Goal: Task Accomplishment & Management: Manage account settings

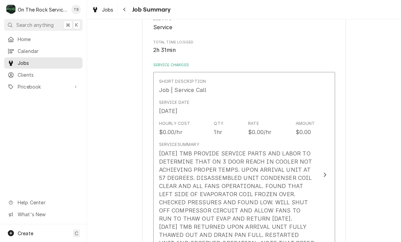
scroll to position [123, 0]
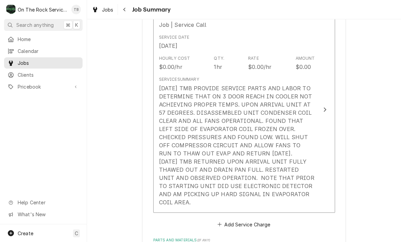
click at [237, 70] on div "Hourly Cost $0.00/hr Qty. 1hr Rate $0.00/hr Amount $0.00" at bounding box center [237, 63] width 156 height 21
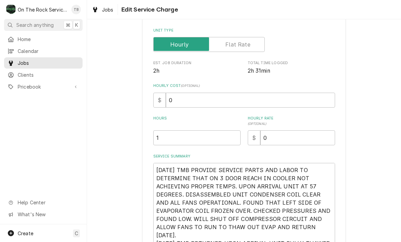
scroll to position [94, 0]
click at [186, 140] on input "1" at bounding box center [196, 137] width 87 height 15
type textarea "x"
type input "2"
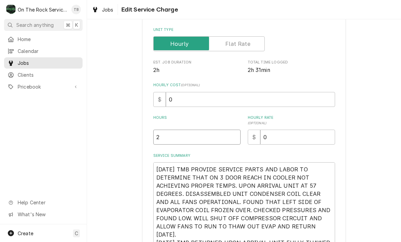
type textarea "x"
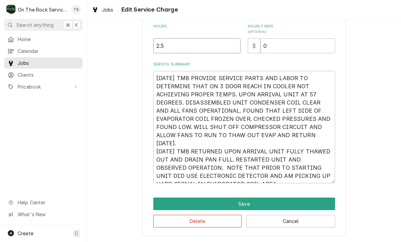
scroll to position [185, 0]
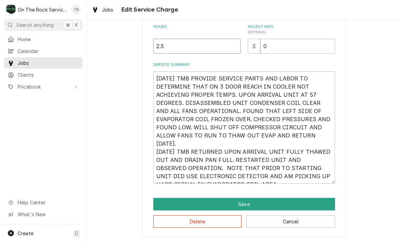
type input "2.5"
click at [246, 181] on textarea "9/11/25 TMB PROVIDE SERVICE PARTS AND LABOR TO DETERMINE THAT ON 3 DOOR REACH I…" at bounding box center [244, 127] width 182 height 112
type textarea "x"
type textarea "9/11/25 TMB PROVIDE SERVICE PARTS AND LABOR TO DETERMINE THAT ON 3 DOOR REACH I…"
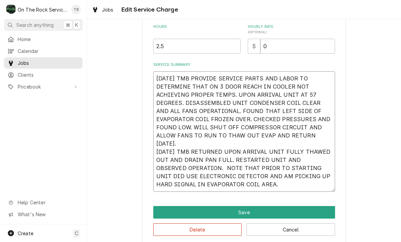
type textarea "x"
type textarea "9/11/25 TMB PROVIDE SERVICE PARTS AND LABOR TO DETERMINE THAT ON 3 DOOR REACH I…"
type textarea "x"
type textarea "9/11/25 TMB PROVIDE SERVICE PARTS AND LABOR TO DETERMINE THAT ON 3 DOOR REACH I…"
type textarea "x"
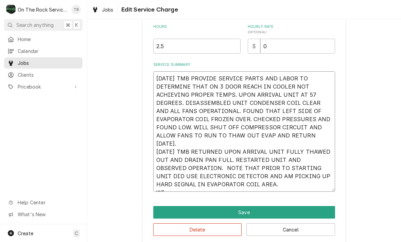
type textarea "9/11/25 TMB PROVIDE SERVICE PARTS AND LABOR TO DETERMINE THAT ON 3 DOOR REACH I…"
type textarea "x"
type textarea "9/11/25 TMB PROVIDE SERVICE PARTS AND LABOR TO DETERMINE THAT ON 3 DOOR REACH I…"
type textarea "x"
type textarea "9/11/25 TMB PROVIDE SERVICE PARTS AND LABOR TO DETERMINE THAT ON 3 DOOR REACH I…"
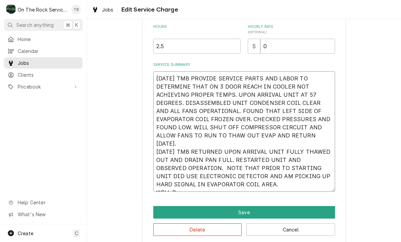
type textarea "x"
type textarea "9/11/25 TMB PROVIDE SERVICE PARTS AND LABOR TO DETERMINE THAT ON 3 DOOR REACH I…"
type textarea "x"
type textarea "9/11/25 TMB PROVIDE SERVICE PARTS AND LABOR TO DETERMINE THAT ON 3 DOOR REACH I…"
type textarea "x"
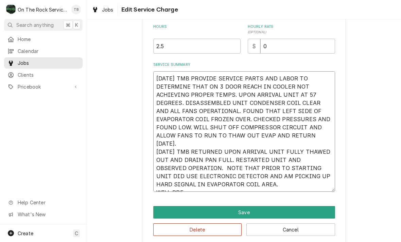
type textarea "9/11/25 TMB PROVIDE SERVICE PARTS AND LABOR TO DETERMINE THAT ON 3 DOOR REACH I…"
type textarea "x"
type textarea "9/11/25 TMB PROVIDE SERVICE PARTS AND LABOR TO DETERMINE THAT ON 3 DOOR REACH I…"
type textarea "x"
type textarea "9/11/25 TMB PROVIDE SERVICE PARTS AND LABOR TO DETERMINE THAT ON 3 DOOR REACH I…"
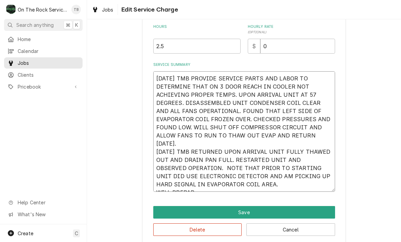
type textarea "x"
type textarea "9/11/25 TMB PROVIDE SERVICE PARTS AND LABOR TO DETERMINE THAT ON 3 DOOR REACH I…"
type textarea "x"
type textarea "9/11/25 TMB PROVIDE SERVICE PARTS AND LABOR TO DETERMINE THAT ON 3 DOOR REACH I…"
type textarea "x"
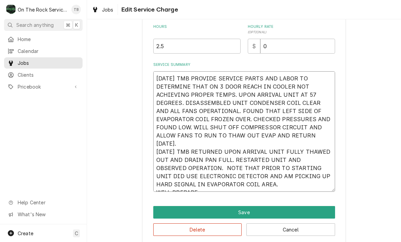
type textarea "9/11/25 TMB PROVIDE SERVICE PARTS AND LABOR TO DETERMINE THAT ON 3 DOOR REACH I…"
type textarea "x"
type textarea "9/11/25 TMB PROVIDE SERVICE PARTS AND LABOR TO DETERMINE THAT ON 3 DOOR REACH I…"
type textarea "x"
type textarea "9/11/25 TMB PROVIDE SERVICE PARTS AND LABOR TO DETERMINE THAT ON 3 DOOR REACH I…"
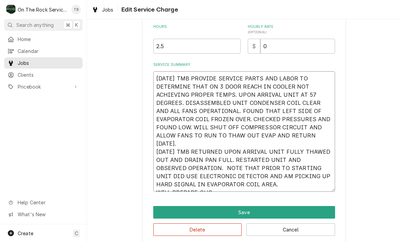
type textarea "x"
type textarea "9/11/25 TMB PROVIDE SERVICE PARTS AND LABOR TO DETERMINE THAT ON 3 DOOR REACH I…"
type textarea "x"
type textarea "9/11/25 TMB PROVIDE SERVICE PARTS AND LABOR TO DETERMINE THAT ON 3 DOOR REACH I…"
type textarea "x"
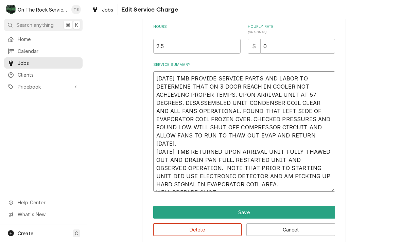
type textarea "9/11/25 TMB PROVIDE SERVICE PARTS AND LABOR TO DETERMINE THAT ON 3 DOOR REACH I…"
type textarea "x"
type textarea "9/11/25 TMB PROVIDE SERVICE PARTS AND LABOR TO DETERMINE THAT ON 3 DOOR REACH I…"
type textarea "x"
type textarea "9/11/25 TMB PROVIDE SERVICE PARTS AND LABOR TO DETERMINE THAT ON 3 DOOR REACH I…"
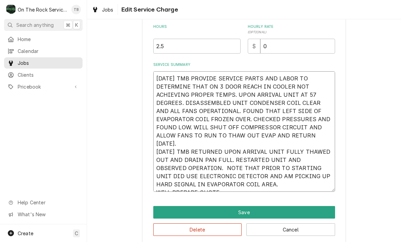
type textarea "x"
type textarea "9/11/25 TMB PROVIDE SERVICE PARTS AND LABOR TO DETERMINE THAT ON 3 DOOR REACH I…"
type textarea "x"
type textarea "9/11/25 TMB PROVIDE SERVICE PARTS AND LABOR TO DETERMINE THAT ON 3 DOOR REACH I…"
type textarea "x"
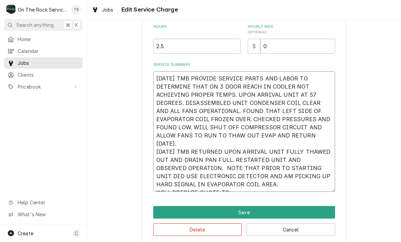
type textarea "9/11/25 TMB PROVIDE SERVICE PARTS AND LABOR TO DETERMINE THAT ON 3 DOOR REACH I…"
type textarea "x"
type textarea "9/11/25 TMB PROVIDE SERVICE PARTS AND LABOR TO DETERMINE THAT ON 3 DOOR REACH I…"
type textarea "x"
type textarea "9/11/25 TMB PROVIDE SERVICE PARTS AND LABOR TO DETERMINE THAT ON 3 DOOR REACH I…"
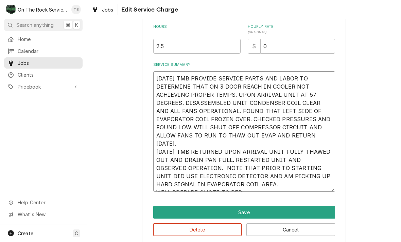
type textarea "x"
type textarea "9/11/25 TMB PROVIDE SERVICE PARTS AND LABOR TO DETERMINE THAT ON 3 DOOR REACH I…"
type textarea "x"
type textarea "9/11/25 TMB PROVIDE SERVICE PARTS AND LABOR TO DETERMINE THAT ON 3 DOOR REACH I…"
type textarea "x"
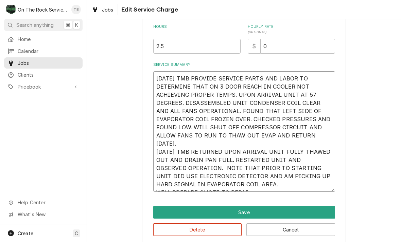
type textarea "9/11/25 TMB PROVIDE SERVICE PARTS AND LABOR TO DETERMINE THAT ON 3 DOOR REACH I…"
type textarea "x"
type textarea "9/11/25 TMB PROVIDE SERVICE PARTS AND LABOR TO DETERMINE THAT ON 3 DOOR REACH I…"
type textarea "x"
type textarea "9/11/25 TMB PROVIDE SERVICE PARTS AND LABOR TO DETERMINE THAT ON 3 DOOR REACH I…"
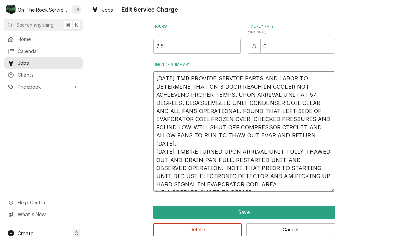
type textarea "x"
type textarea "9/11/25 TMB PROVIDE SERVICE PARTS AND LABOR TO DETERMINE THAT ON 3 DOOR REACH I…"
type textarea "x"
type textarea "9/11/25 TMB PROVIDE SERVICE PARTS AND LABOR TO DETERMINE THAT ON 3 DOOR REACH I…"
type textarea "x"
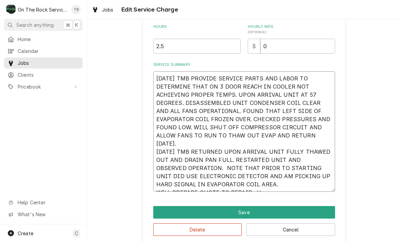
type textarea "9/11/25 TMB PROVIDE SERVICE PARTS AND LABOR TO DETERMINE THAT ON 3 DOOR REACH I…"
type textarea "x"
type textarea "9/11/25 TMB PROVIDE SERVICE PARTS AND LABOR TO DETERMINE THAT ON 3 DOOR REACH I…"
type textarea "x"
type textarea "9/11/25 TMB PROVIDE SERVICE PARTS AND LABOR TO DETERMINE THAT ON 3 DOOR REACH I…"
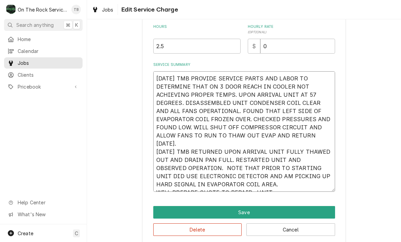
type textarea "x"
type textarea "9/11/25 TMB PROVIDE SERVICE PARTS AND LABOR TO DETERMINE THAT ON 3 DOOR REACH I…"
type textarea "x"
type textarea "9/11/25 TMB PROVIDE SERVICE PARTS AND LABOR TO DETERMINE THAT ON 3 DOOR REACH I…"
type textarea "x"
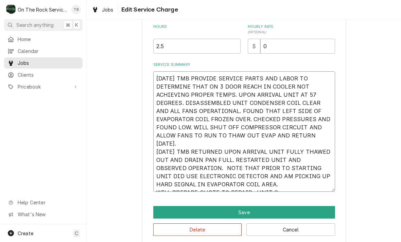
type textarea "9/11/25 TMB PROVIDE SERVICE PARTS AND LABOR TO DETERMINE THAT ON 3 DOOR REACH I…"
type textarea "x"
type textarea "9/11/25 TMB PROVIDE SERVICE PARTS AND LABOR TO DETERMINE THAT ON 3 DOOR REACH I…"
type textarea "x"
type textarea "9/11/25 TMB PROVIDE SERVICE PARTS AND LABOR TO DETERMINE THAT ON 3 DOOR REACH I…"
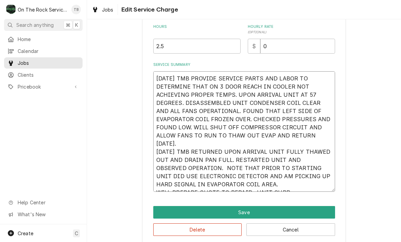
type textarea "x"
type textarea "9/11/25 TMB PROVIDE SERVICE PARTS AND LABOR TO DETERMINE THAT ON 3 DOOR REACH I…"
type textarea "x"
type textarea "9/11/25 TMB PROVIDE SERVICE PARTS AND LABOR TO DETERMINE THAT ON 3 DOOR REACH I…"
type textarea "x"
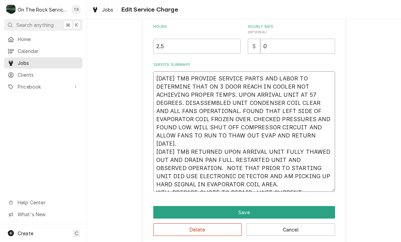
type textarea "9/11/25 TMB PROVIDE SERVICE PARTS AND LABOR TO DETERMINE THAT ON 3 DOOR REACH I…"
type textarea "x"
type textarea "9/11/25 TMB PROVIDE SERVICE PARTS AND LABOR TO DETERMINE THAT ON 3 DOOR REACH I…"
type textarea "x"
type textarea "9/11/25 TMB PROVIDE SERVICE PARTS AND LABOR TO DETERMINE THAT ON 3 DOOR REACH I…"
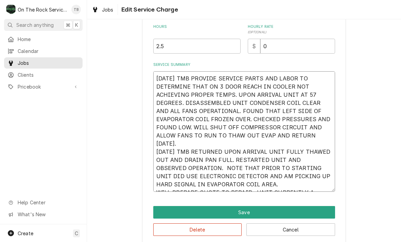
type textarea "x"
type textarea "9/11/25 TMB PROVIDE SERVICE PARTS AND LABOR TO DETERMINE THAT ON 3 DOOR REACH I…"
type textarea "x"
type textarea "9/11/25 TMB PROVIDE SERVICE PARTS AND LABOR TO DETERMINE THAT ON 3 DOOR REACH I…"
type textarea "x"
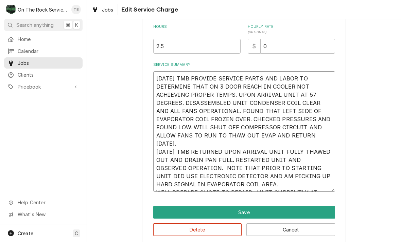
type textarea "9/11/25 TMB PROVIDE SERVICE PARTS AND LABOR TO DETERMINE THAT ON 3 DOOR REACH I…"
type textarea "x"
type textarea "9/11/25 TMB PROVIDE SERVICE PARTS AND LABOR TO DETERMINE THAT ON 3 DOOR REACH I…"
type textarea "x"
type textarea "9/11/25 TMB PROVIDE SERVICE PARTS AND LABOR TO DETERMINE THAT ON 3 DOOR REACH I…"
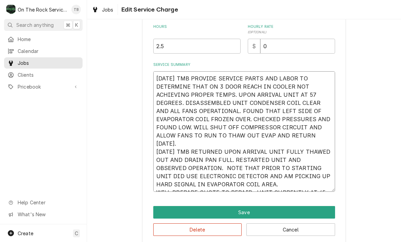
type textarea "x"
type textarea "9/11/25 TMB PROVIDE SERVICE PARTS AND LABOR TO DETERMINE THAT ON 3 DOOR REACH I…"
type textarea "x"
type textarea "9/11/25 TMB PROVIDE SERVICE PARTS AND LABOR TO DETERMINE THAT ON 3 DOOR REACH I…"
type textarea "x"
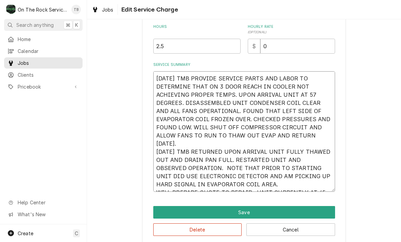
type textarea "9/11/25 TMB PROVIDE SERVICE PARTS AND LABOR TO DETERMINE THAT ON 3 DOOR REACH I…"
type textarea "x"
type textarea "9/11/25 TMB PROVIDE SERVICE PARTS AND LABOR TO DETERMINE THAT ON 3 DOOR REACH I…"
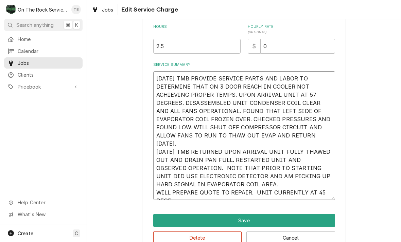
type textarea "x"
type textarea "9/11/25 TMB PROVIDE SERVICE PARTS AND LABOR TO DETERMINE THAT ON 3 DOOR REACH I…"
type textarea "x"
type textarea "9/11/25 TMB PROVIDE SERVICE PARTS AND LABOR TO DETERMINE THAT ON 3 DOOR REACH I…"
type textarea "x"
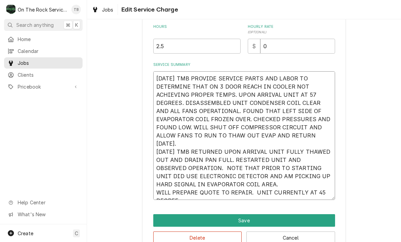
type textarea "9/11/25 TMB PROVIDE SERVICE PARTS AND LABOR TO DETERMINE THAT ON 3 DOOR REACH I…"
type textarea "x"
type textarea "9/11/25 TMB PROVIDE SERVICE PARTS AND LABOR TO DETERMINE THAT ON 3 DOOR REACH I…"
type textarea "x"
type textarea "9/11/25 TMB PROVIDE SERVICE PARTS AND LABOR TO DETERMINE THAT ON 3 DOOR REACH I…"
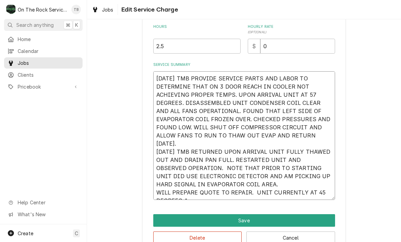
type textarea "x"
type textarea "9/11/25 TMB PROVIDE SERVICE PARTS AND LABOR TO DETERMINE THAT ON 3 DOOR REACH I…"
type textarea "x"
type textarea "9/11/25 TMB PROVIDE SERVICE PARTS AND LABOR TO DETERMINE THAT ON 3 DOOR REACH I…"
type textarea "x"
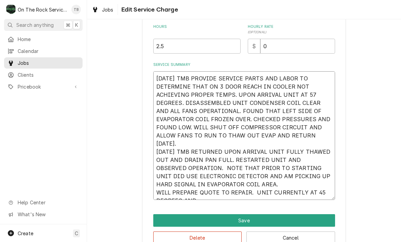
type textarea "9/11/25 TMB PROVIDE SERVICE PARTS AND LABOR TO DETERMINE THAT ON 3 DOOR REACH I…"
type textarea "x"
type textarea "9/11/25 TMB PROVIDE SERVICE PARTS AND LABOR TO DETERMINE THAT ON 3 DOOR REACH I…"
type textarea "x"
type textarea "9/11/25 TMB PROVIDE SERVICE PARTS AND LABOR TO DETERMINE THAT ON 3 DOOR REACH I…"
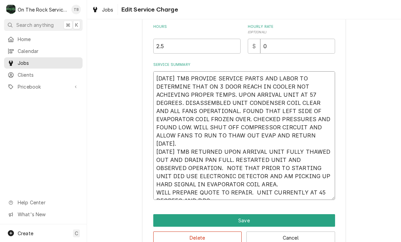
type textarea "x"
type textarea "9/11/25 TMB PROVIDE SERVICE PARTS AND LABOR TO DETERMINE THAT ON 3 DOOR REACH I…"
type textarea "x"
type textarea "9/11/25 TMB PROVIDE SERVICE PARTS AND LABOR TO DETERMINE THAT ON 3 DOOR REACH I…"
type textarea "x"
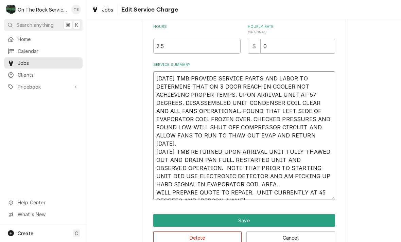
type textarea "9/11/25 TMB PROVIDE SERVICE PARTS AND LABOR TO DETERMINE THAT ON 3 DOOR REACH I…"
type textarea "x"
type textarea "9/11/25 TMB PROVIDE SERVICE PARTS AND LABOR TO DETERMINE THAT ON 3 DOOR REACH I…"
type textarea "x"
type textarea "9/11/25 TMB PROVIDE SERVICE PARTS AND LABOR TO DETERMINE THAT ON 3 DOOR REACH I…"
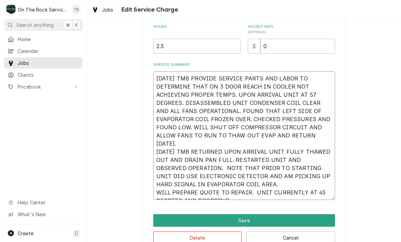
type textarea "x"
type textarea "9/11/25 TMB PROVIDE SERVICE PARTS AND LABOR TO DETERMINE THAT ON 3 DOOR REACH I…"
type textarea "x"
type textarea "9/11/25 TMB PROVIDE SERVICE PARTS AND LABOR TO DETERMINE THAT ON 3 DOOR REACH I…"
type textarea "x"
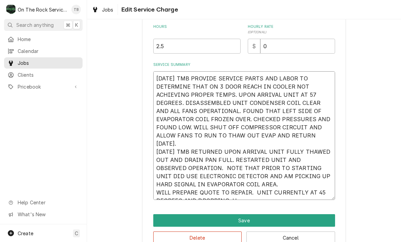
type textarea "9/11/25 TMB PROVIDE SERVICE PARTS AND LABOR TO DETERMINE THAT ON 3 DOOR REACH I…"
type textarea "x"
type textarea "9/11/25 TMB PROVIDE SERVICE PARTS AND LABOR TO DETERMINE THAT ON 3 DOOR REACH I…"
type textarea "x"
type textarea "9/11/25 TMB PROVIDE SERVICE PARTS AND LABOR TO DETERMINE THAT ON 3 DOOR REACH I…"
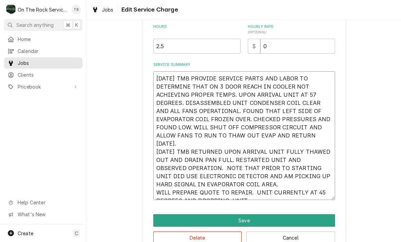
type textarea "x"
type textarea "9/11/25 TMB PROVIDE SERVICE PARTS AND LABOR TO DETERMINE THAT ON 3 DOOR REACH I…"
type textarea "x"
type textarea "9/11/25 TMB PROVIDE SERVICE PARTS AND LABOR TO DETERMINE THAT ON 3 DOOR REACH I…"
type textarea "x"
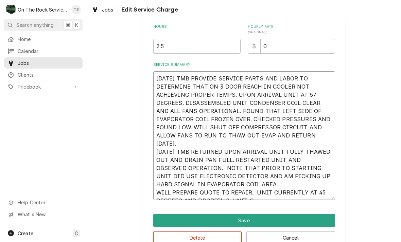
type textarea "9/11/25 TMB PROVIDE SERVICE PARTS AND LABOR TO DETERMINE THAT ON 3 DOOR REACH I…"
type textarea "x"
type textarea "9/11/25 TMB PROVIDE SERVICE PARTS AND LABOR TO DETERMINE THAT ON 3 DOOR REACH I…"
type textarea "x"
type textarea "9/11/25 TMB PROVIDE SERVICE PARTS AND LABOR TO DETERMINE THAT ON 3 DOOR REACH I…"
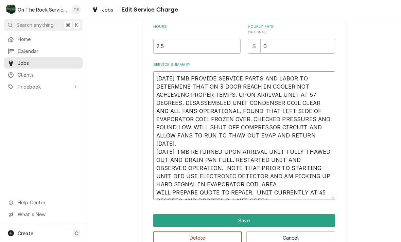
type textarea "x"
type textarea "9/11/25 TMB PROVIDE SERVICE PARTS AND LABOR TO DETERMINE THAT ON 3 DOOR REACH I…"
type textarea "x"
type textarea "9/11/25 TMB PROVIDE SERVICE PARTS AND LABOR TO DETERMINE THAT ON 3 DOOR REACH I…"
type textarea "x"
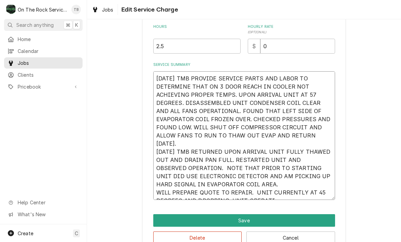
type textarea "9/11/25 TMB PROVIDE SERVICE PARTS AND LABOR TO DETERMINE THAT ON 3 DOOR REACH I…"
type textarea "x"
type textarea "9/11/25 TMB PROVIDE SERVICE PARTS AND LABOR TO DETERMINE THAT ON 3 DOOR REACH I…"
type textarea "x"
type textarea "9/11/25 TMB PROVIDE SERVICE PARTS AND LABOR TO DETERMINE THAT ON 3 DOOR REACH I…"
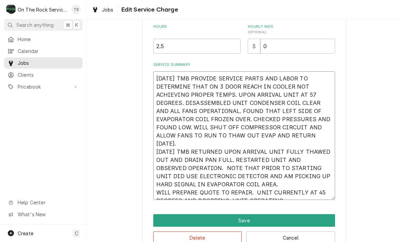
type textarea "x"
type textarea "9/11/25 TMB PROVIDE SERVICE PARTS AND LABOR TO DETERMINE THAT ON 3 DOOR REACH I…"
type textarea "x"
type textarea "9/11/25 TMB PROVIDE SERVICE PARTS AND LABOR TO DETERMINE THAT ON 3 DOOR REACH I…"
type textarea "x"
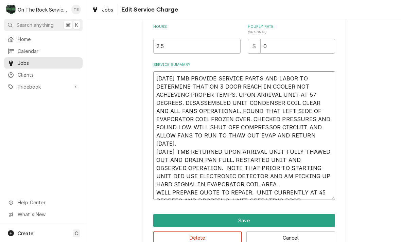
type textarea "9/11/25 TMB PROVIDE SERVICE PARTS AND LABOR TO DETERMINE THAT ON 3 DOOR REACH I…"
type textarea "x"
type textarea "9/11/25 TMB PROVIDE SERVICE PARTS AND LABOR TO DETERMINE THAT ON 3 DOOR REACH I…"
type textarea "x"
type textarea "9/11/25 TMB PROVIDE SERVICE PARTS AND LABOR TO DETERMINE THAT ON 3 DOOR REACH I…"
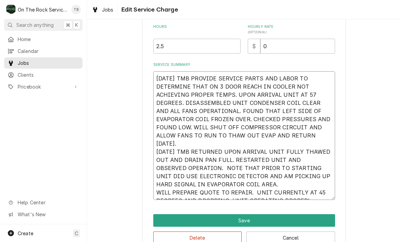
type textarea "x"
type textarea "9/11/25 TMB PROVIDE SERVICE PARTS AND LABOR TO DETERMINE THAT ON 3 DOOR REACH I…"
type textarea "x"
type textarea "9/11/25 TMB PROVIDE SERVICE PARTS AND LABOR TO DETERMINE THAT ON 3 DOOR REACH I…"
type textarea "x"
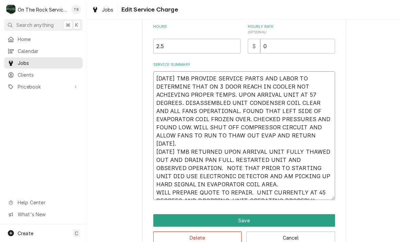
type textarea "9/11/25 TMB PROVIDE SERVICE PARTS AND LABOR TO DETERMINE THAT ON 3 DOOR REACH I…"
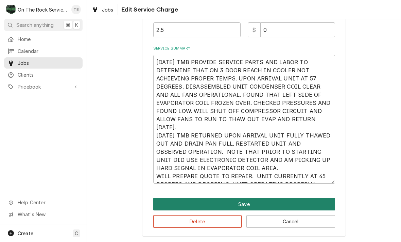
click at [257, 203] on button "Save" at bounding box center [244, 204] width 182 height 13
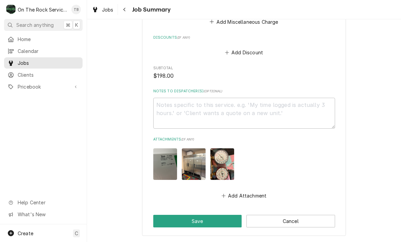
scroll to position [644, 0]
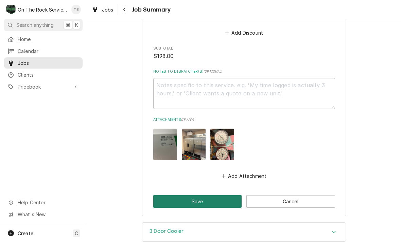
click at [204, 201] on button "Save" at bounding box center [197, 201] width 89 height 13
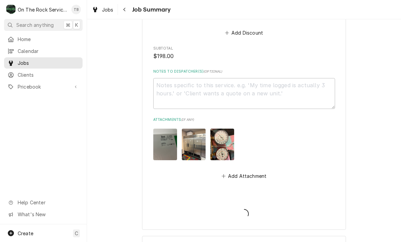
type textarea "x"
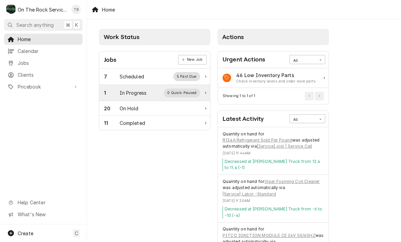
click at [147, 93] on div "1 In Progress 0 Quick-Paused" at bounding box center [152, 93] width 96 height 9
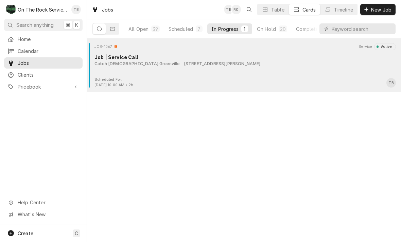
click at [197, 77] on div "JOB-1067 Service Active Job | Service Call Catch The Fire Church Greenville 725…" at bounding box center [244, 60] width 308 height 34
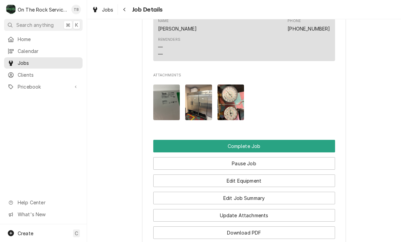
scroll to position [637, 0]
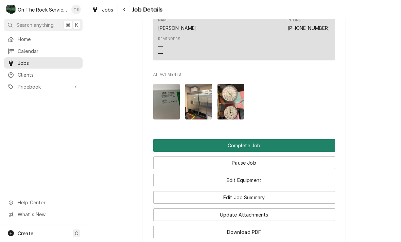
click at [262, 142] on button "Complete Job" at bounding box center [244, 145] width 182 height 13
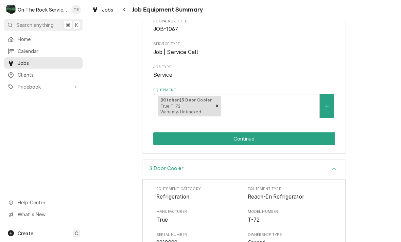
scroll to position [68, 0]
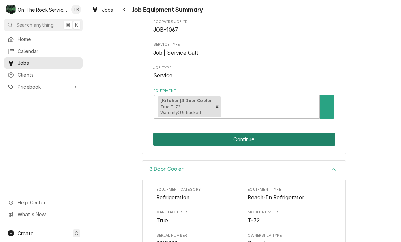
click at [254, 139] on button "Continue" at bounding box center [244, 139] width 182 height 13
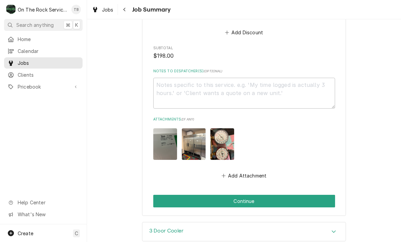
scroll to position [644, 0]
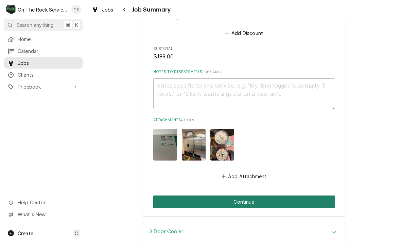
click at [252, 201] on button "Continue" at bounding box center [244, 202] width 182 height 13
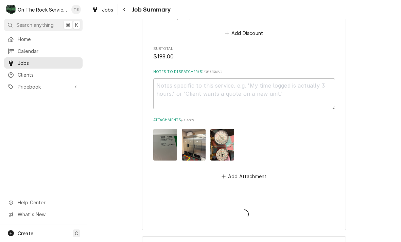
type textarea "x"
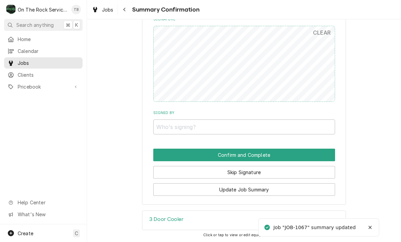
scroll to position [618, 0]
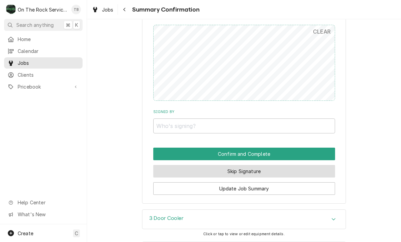
click at [253, 170] on button "Skip Signature" at bounding box center [244, 171] width 182 height 13
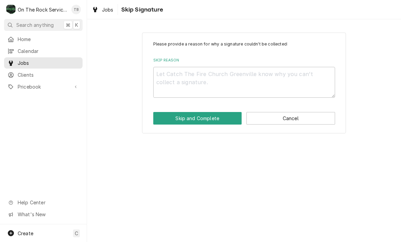
click at [255, 172] on div "Please provide a reason for why a signature couldn't be collected: Skip Reason …" at bounding box center [244, 130] width 314 height 223
click at [294, 123] on button "Cancel" at bounding box center [290, 118] width 89 height 13
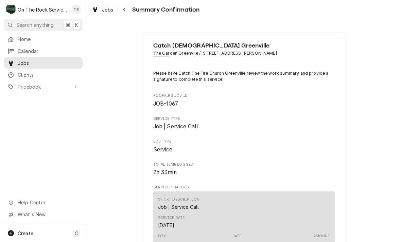
scroll to position [618, 0]
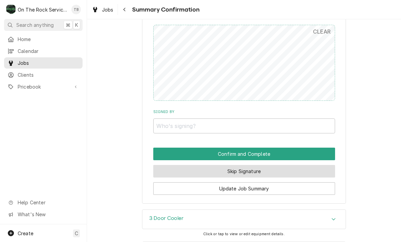
click at [260, 166] on button "Skip Signature" at bounding box center [244, 171] width 182 height 13
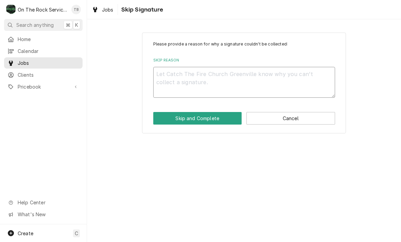
click at [183, 88] on textarea "Skip Reason" at bounding box center [244, 82] width 182 height 31
type textarea "x"
type textarea "NO"
type textarea "x"
type textarea "NO"
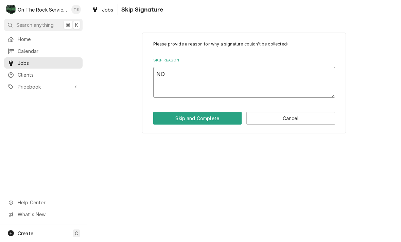
type textarea "x"
type textarea "NO O"
type textarea "x"
type textarea "NO ON"
type textarea "x"
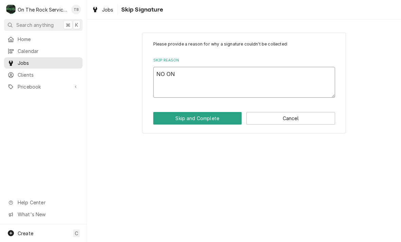
type textarea "NO ONE"
type textarea "x"
type textarea "NO ONE"
type textarea "x"
type textarea "NO ONE T"
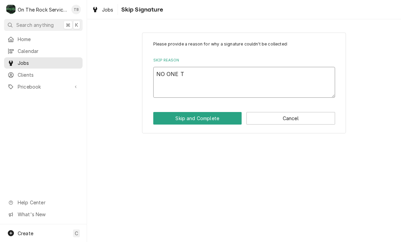
type textarea "x"
type textarea "NO ONE TO"
type textarea "x"
type textarea "NO ONE TO"
type textarea "x"
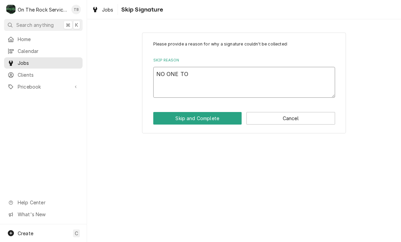
type textarea "NO ONE TO S"
type textarea "x"
type textarea "NO ONE TO SI"
type textarea "x"
type textarea "NO ONE TO SIG"
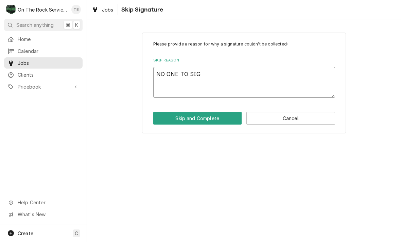
type textarea "x"
type textarea "NO ONE TO SIGN"
click at [224, 119] on button "Skip and Complete" at bounding box center [197, 118] width 89 height 13
type textarea "x"
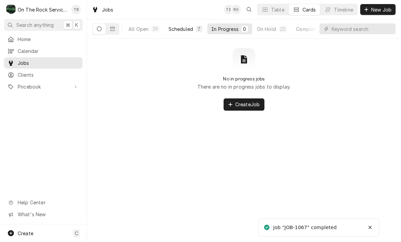
click at [191, 32] on div "Scheduled" at bounding box center [180, 28] width 24 height 7
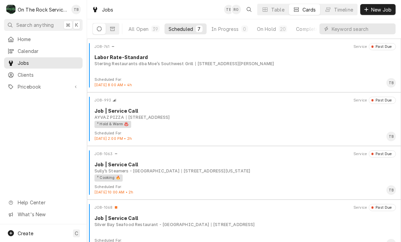
click at [193, 30] on button "Scheduled 7" at bounding box center [185, 28] width 42 height 11
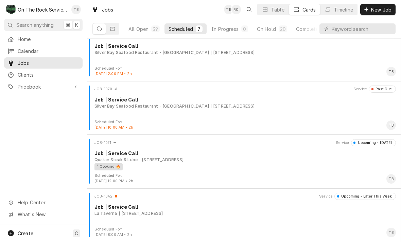
scroll to position [172, 0]
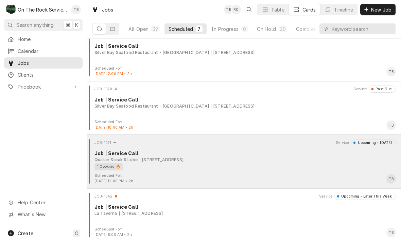
click at [197, 156] on div "Job | Service Call" at bounding box center [244, 153] width 301 height 7
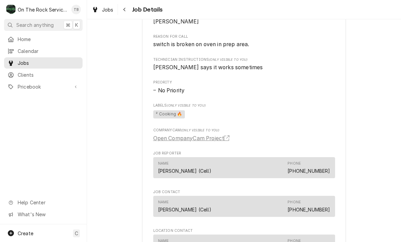
scroll to position [333, 0]
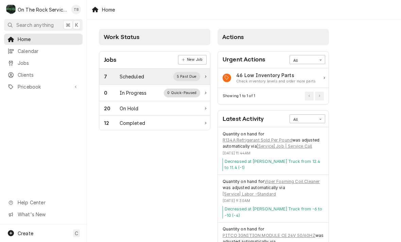
click at [133, 76] on div "Scheduled" at bounding box center [132, 76] width 24 height 7
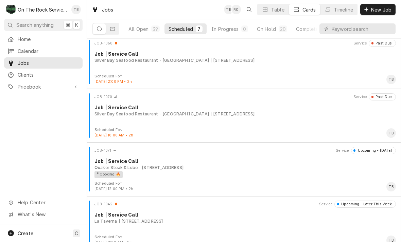
scroll to position [166, 0]
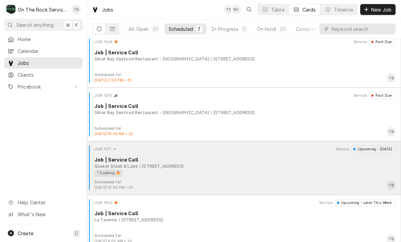
click at [226, 168] on div "Quaker Steak & Lube [STREET_ADDRESS]" at bounding box center [244, 166] width 301 height 6
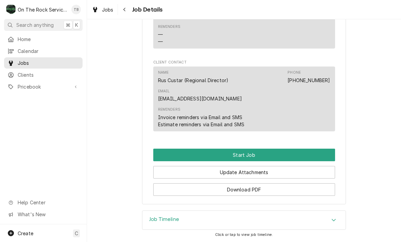
scroll to position [567, 0]
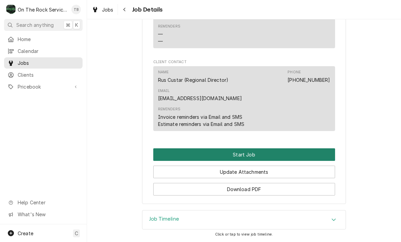
click at [255, 148] on button "Start Job" at bounding box center [244, 154] width 182 height 13
